Goal: Navigation & Orientation: Find specific page/section

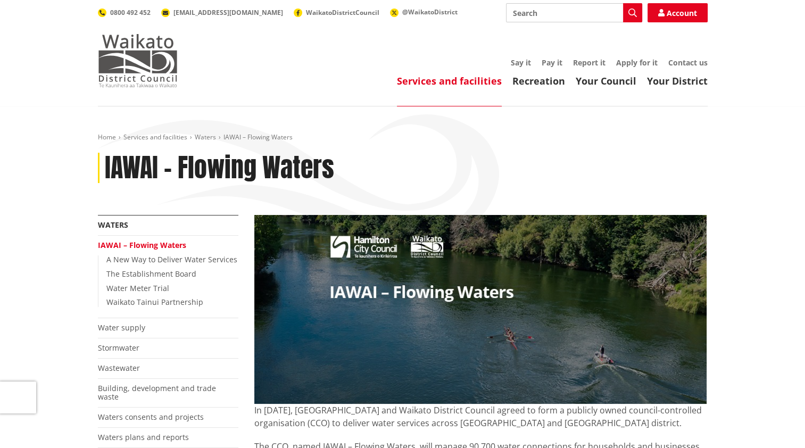
click at [146, 60] on img at bounding box center [138, 60] width 80 height 53
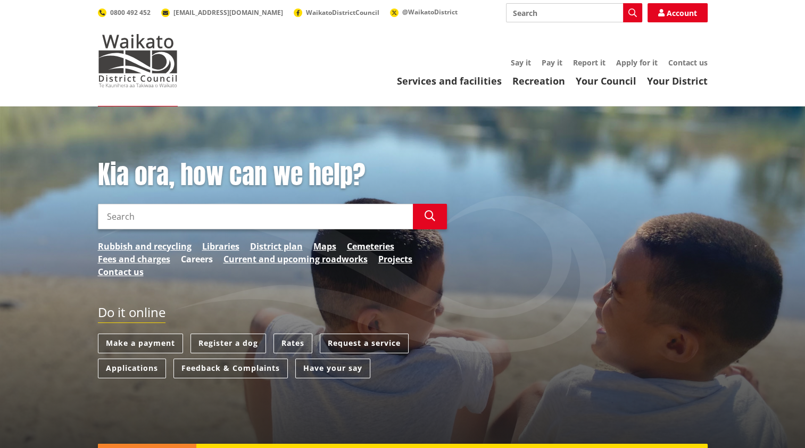
click at [193, 257] on link "Careers" at bounding box center [197, 259] width 32 height 13
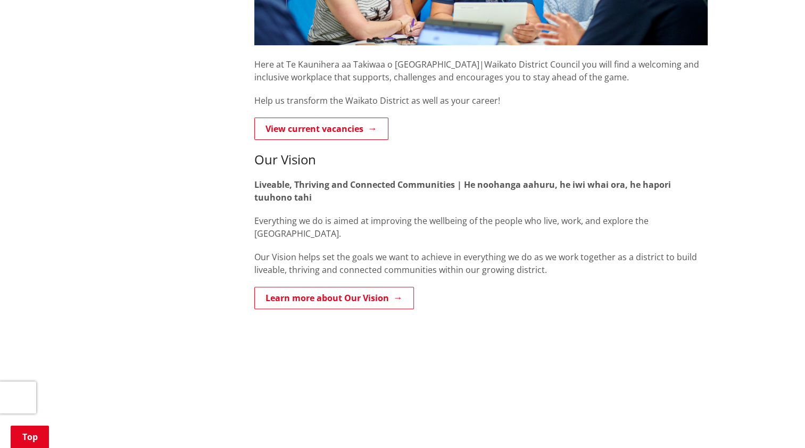
scroll to position [349, 0]
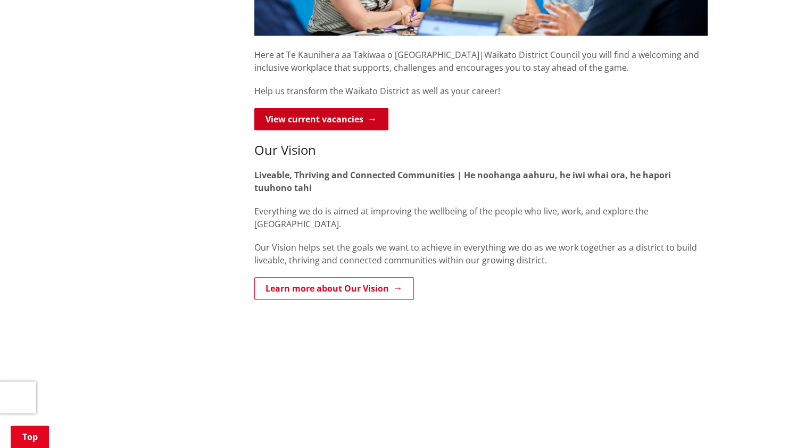
click at [309, 112] on link "View current vacancies" at bounding box center [321, 119] width 134 height 22
